Goal: Task Accomplishment & Management: Manage account settings

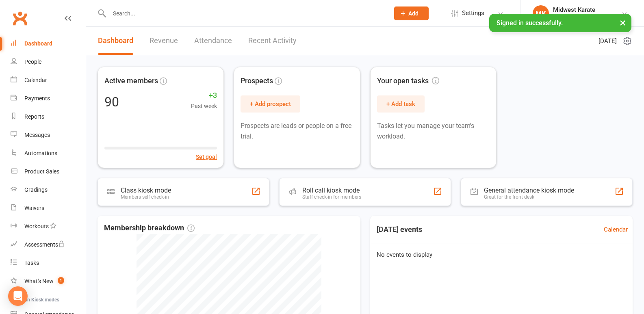
click at [142, 11] on input "text" at bounding box center [245, 13] width 277 height 11
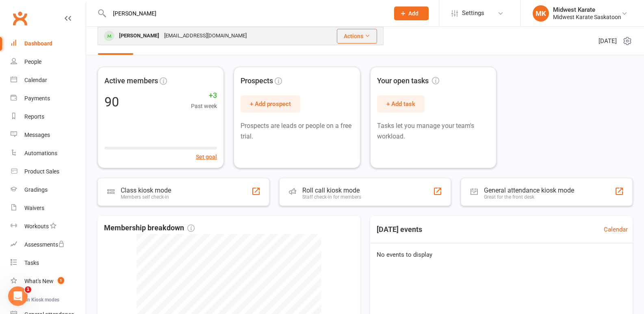
type input "[PERSON_NAME]"
click at [126, 30] on div "[PERSON_NAME]" at bounding box center [139, 36] width 45 height 12
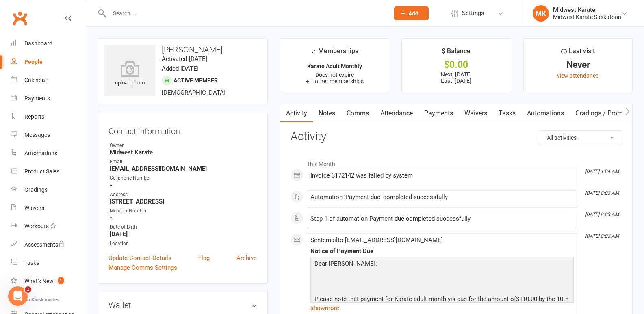
click at [451, 113] on link "Payments" at bounding box center [439, 113] width 40 height 19
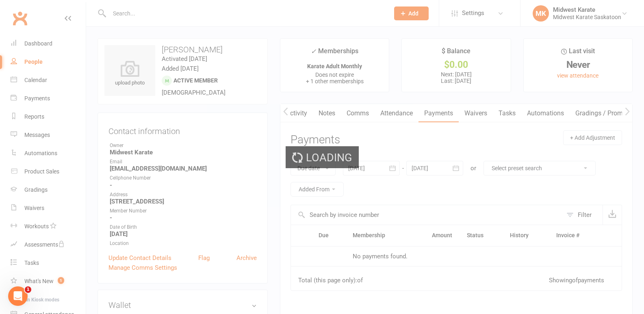
scroll to position [0, 0]
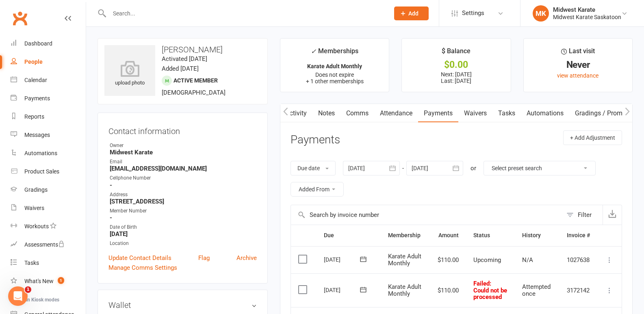
drag, startPoint x: 451, startPoint y: 113, endPoint x: 436, endPoint y: 136, distance: 27.4
click at [436, 136] on header "Payments + Add Adjustment" at bounding box center [457, 141] width 332 height 22
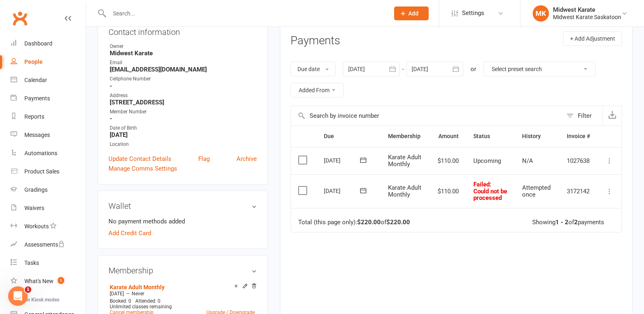
scroll to position [81, 0]
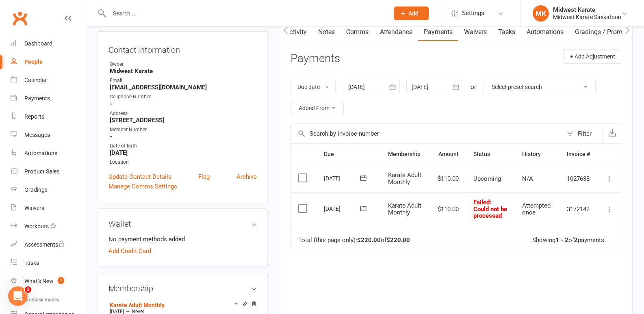
click at [385, 92] on div at bounding box center [371, 87] width 57 height 15
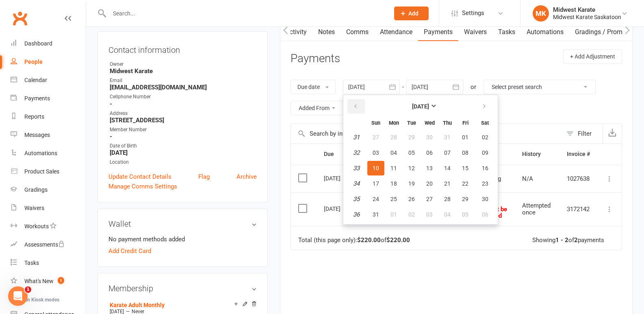
click at [352, 112] on button "button" at bounding box center [356, 106] width 17 height 15
click at [352, 111] on button "button" at bounding box center [356, 106] width 17 height 15
click at [433, 141] on button "04" at bounding box center [429, 137] width 17 height 15
type input "[DATE]"
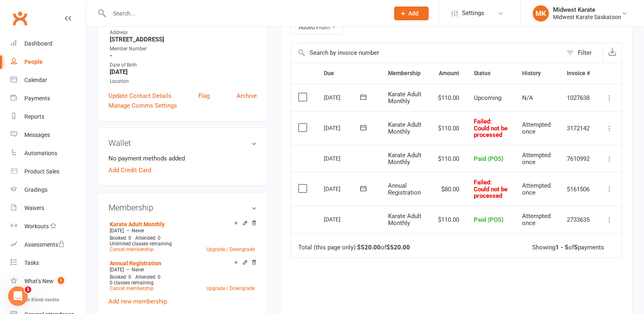
scroll to position [163, 0]
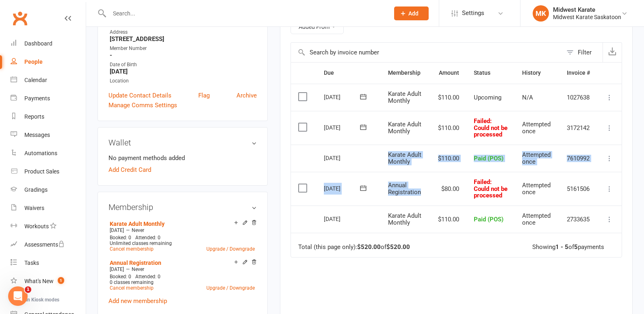
drag, startPoint x: 386, startPoint y: 158, endPoint x: 428, endPoint y: 200, distance: 59.5
click at [428, 200] on table "Due Contact Membership Amount Status History Invoice # Select this [DATE] [PERS…" at bounding box center [457, 159] width 332 height 195
click at [424, 172] on td "Karate Adult Monthly" at bounding box center [406, 159] width 50 height 28
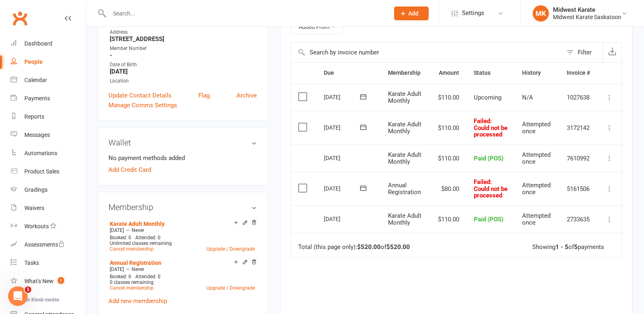
click at [335, 193] on div "[DATE]" at bounding box center [342, 188] width 37 height 13
click at [339, 172] on td "[DATE]" at bounding box center [349, 159] width 64 height 28
click at [340, 195] on div "[DATE]" at bounding box center [342, 188] width 37 height 13
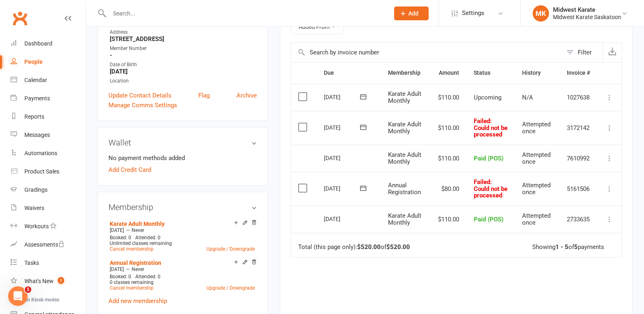
click at [340, 195] on div "[DATE]" at bounding box center [342, 188] width 37 height 13
click at [419, 196] on span "Annual Registration" at bounding box center [404, 189] width 33 height 14
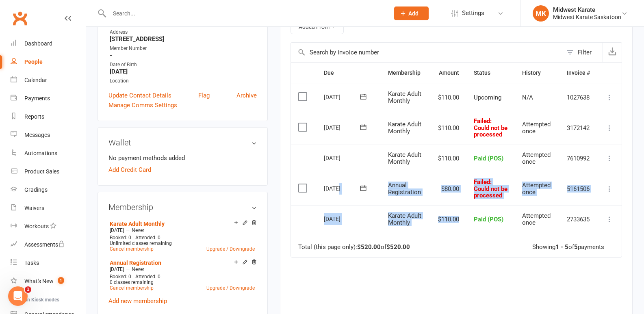
drag, startPoint x: 337, startPoint y: 201, endPoint x: 463, endPoint y: 226, distance: 128.3
click at [464, 224] on table "Due Contact Membership Amount Status History Invoice # Select this [DATE] [PERS…" at bounding box center [457, 159] width 332 height 195
click at [460, 233] on td "$110.00" at bounding box center [449, 220] width 36 height 28
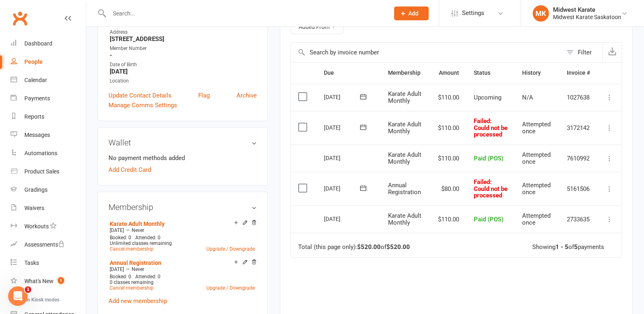
drag, startPoint x: 381, startPoint y: 184, endPoint x: 389, endPoint y: 187, distance: 8.5
click at [385, 184] on td "Annual Registration" at bounding box center [406, 189] width 50 height 34
drag, startPoint x: 389, startPoint y: 187, endPoint x: 399, endPoint y: 191, distance: 10.6
click at [393, 189] on td "Annual Registration" at bounding box center [406, 189] width 50 height 34
click at [399, 191] on td "Annual Registration" at bounding box center [406, 189] width 50 height 34
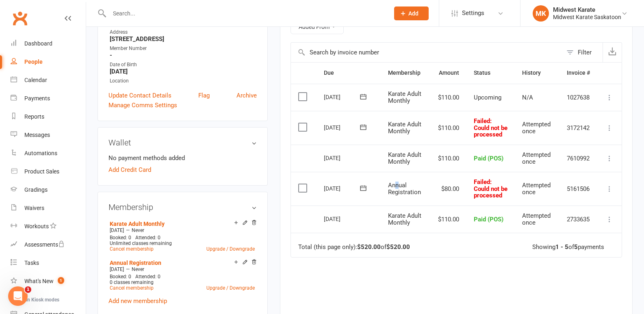
click at [397, 195] on span "Annual Registration" at bounding box center [404, 189] width 33 height 14
click at [390, 196] on span "Annual Registration" at bounding box center [404, 189] width 33 height 14
click at [283, 287] on div "Activity Notes Comms Attendance Payments Waivers Tasks Automations Gradings / P…" at bounding box center [456, 158] width 353 height 434
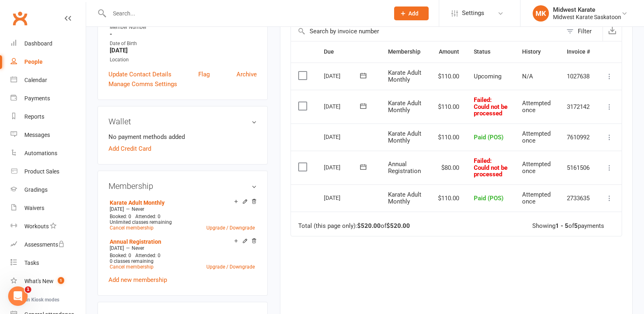
scroll to position [203, 0]
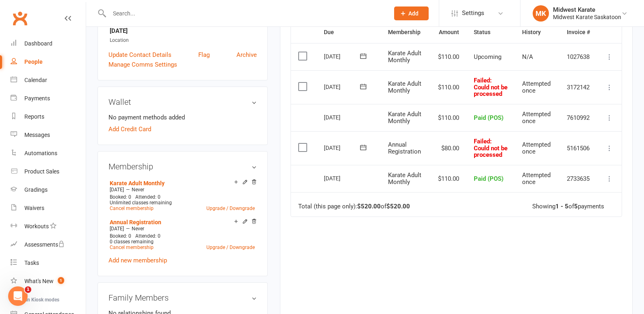
click at [306, 152] on label at bounding box center [303, 147] width 11 height 8
click at [304, 143] on input "checkbox" at bounding box center [300, 143] width 5 height 0
click at [305, 91] on label at bounding box center [303, 87] width 11 height 8
click at [304, 83] on input "checkbox" at bounding box center [300, 83] width 5 height 0
click at [604, 298] on button "Change status" at bounding box center [601, 295] width 64 height 17
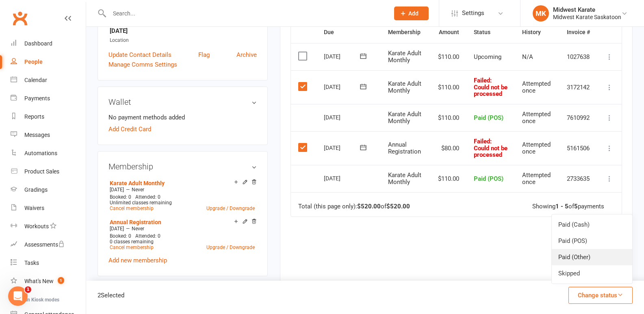
click at [593, 253] on link "Paid (Other)" at bounding box center [592, 257] width 80 height 16
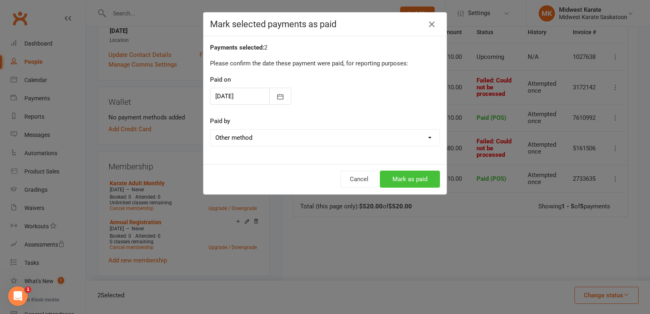
click at [413, 179] on button "Mark as paid" at bounding box center [410, 179] width 60 height 17
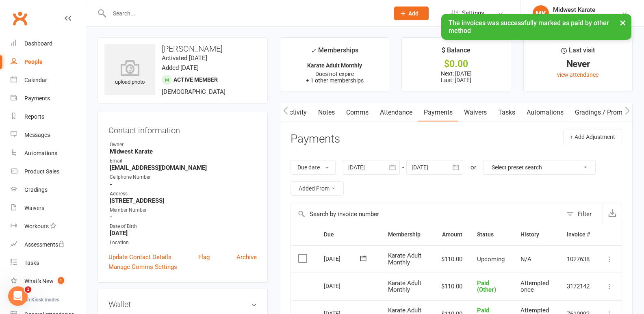
scroll to position [0, 0]
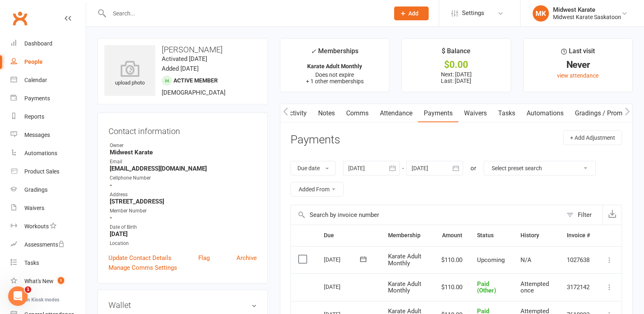
click at [154, 14] on input "text" at bounding box center [245, 13] width 277 height 11
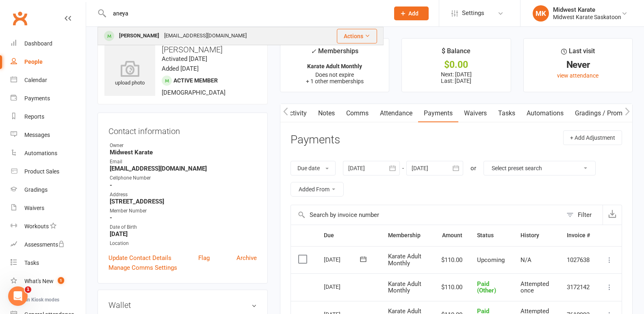
type input "aneya"
click at [205, 35] on div "[EMAIL_ADDRESS][DOMAIN_NAME]" at bounding box center [205, 36] width 87 height 12
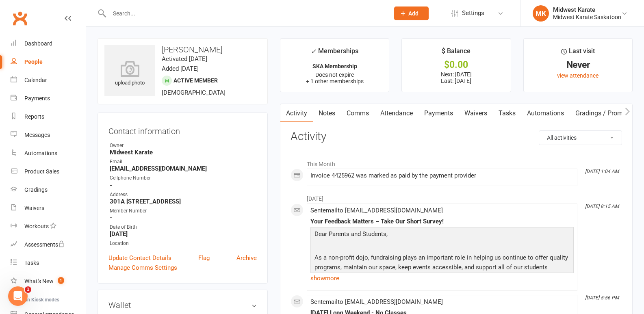
click at [445, 109] on link "Payments" at bounding box center [439, 113] width 40 height 19
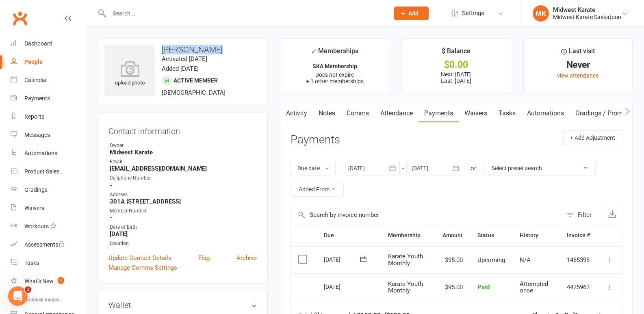
drag, startPoint x: 212, startPoint y: 50, endPoint x: 160, endPoint y: 53, distance: 52.6
click at [160, 53] on h3 "[PERSON_NAME]" at bounding box center [182, 49] width 156 height 9
copy h3 "[PERSON_NAME]"
drag, startPoint x: 199, startPoint y: 168, endPoint x: 107, endPoint y: 169, distance: 91.5
click at [107, 169] on div "Contact information Owner Midwest Karate Email [EMAIL_ADDRESS][DOMAIN_NAME] Cel…" at bounding box center [183, 198] width 170 height 171
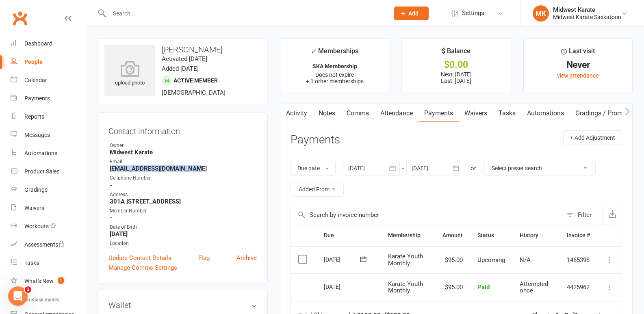
copy strong "[EMAIL_ADDRESS][DOMAIN_NAME]"
click at [416, 131] on header "Payments + Add Adjustment" at bounding box center [457, 141] width 332 height 22
click at [387, 39] on li "✓ Memberships SKA Membership Does not expire + 1 other memberships" at bounding box center [334, 65] width 109 height 54
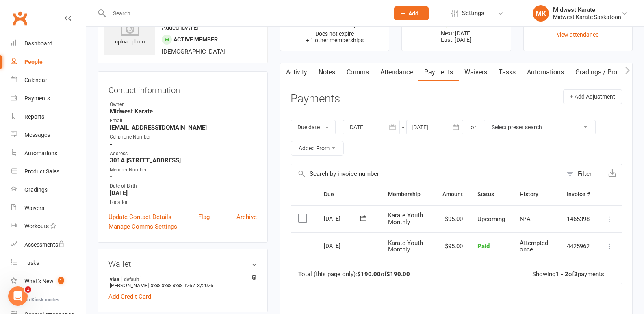
scroll to position [41, 0]
click at [387, 128] on button "button" at bounding box center [392, 127] width 15 height 15
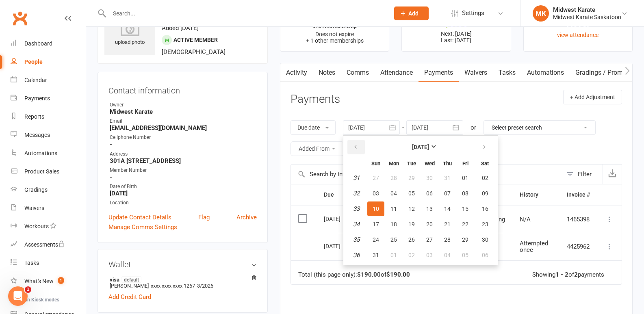
click at [363, 143] on button "button" at bounding box center [356, 147] width 17 height 15
click at [441, 174] on button "03" at bounding box center [447, 178] width 17 height 15
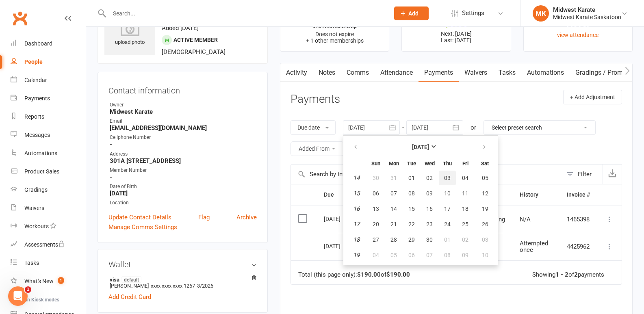
type input "[DATE]"
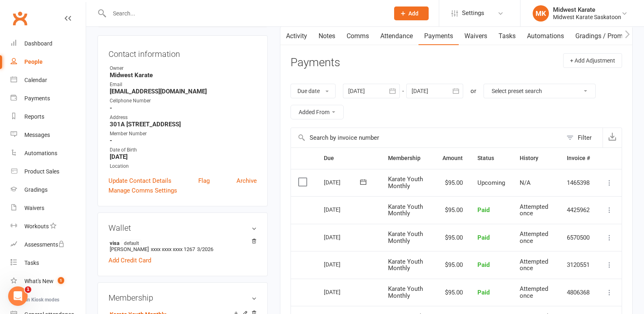
scroll to position [0, 0]
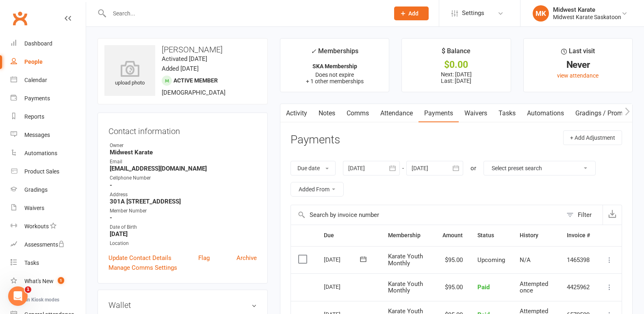
click at [256, 111] on contact-information "upload photo [PERSON_NAME] Activated [DATE] Added [DATE] Active member [DEMOGRA…" at bounding box center [183, 161] width 170 height 246
drag, startPoint x: 209, startPoint y: 171, endPoint x: 94, endPoint y: 172, distance: 114.2
copy strong "[EMAIL_ADDRESS][DOMAIN_NAME]"
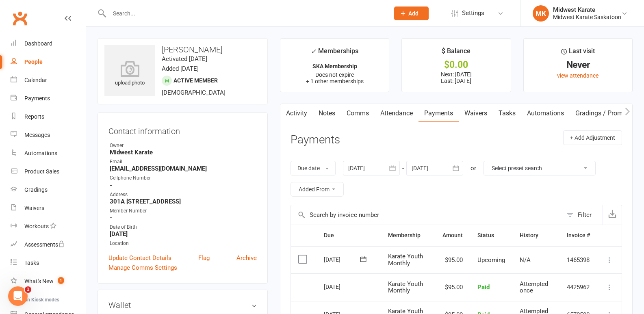
click at [279, 142] on main "✓ Memberships SKA Membership Does not expire + 1 other memberships $ Balance $0…" at bounding box center [456, 299] width 365 height 523
click at [289, 22] on div at bounding box center [241, 13] width 286 height 26
